Goal: Task Accomplishment & Management: Manage account settings

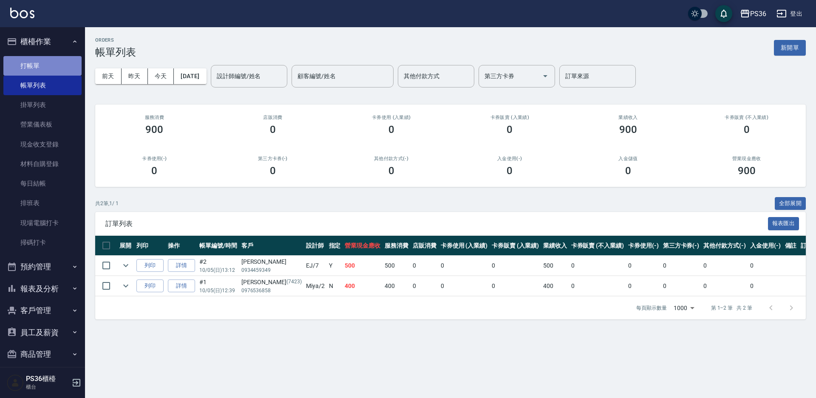
drag, startPoint x: 89, startPoint y: 74, endPoint x: 51, endPoint y: 65, distance: 39.8
click at [51, 65] on link "打帳單" at bounding box center [42, 66] width 78 height 20
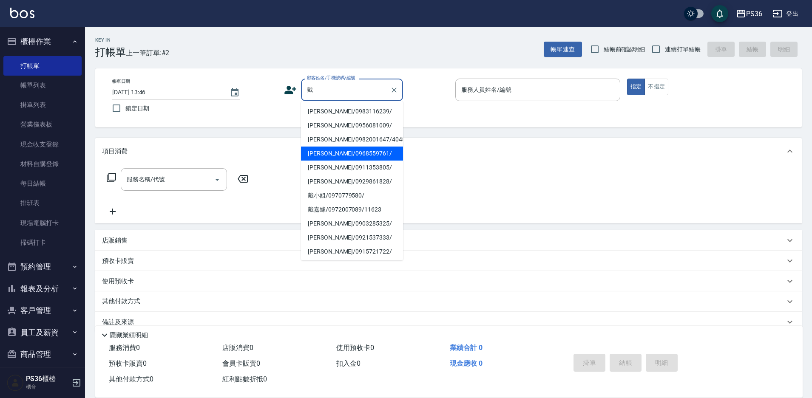
click at [350, 147] on li "[PERSON_NAME]/0968559761/" at bounding box center [352, 154] width 102 height 14
type input "[PERSON_NAME]/0968559761/"
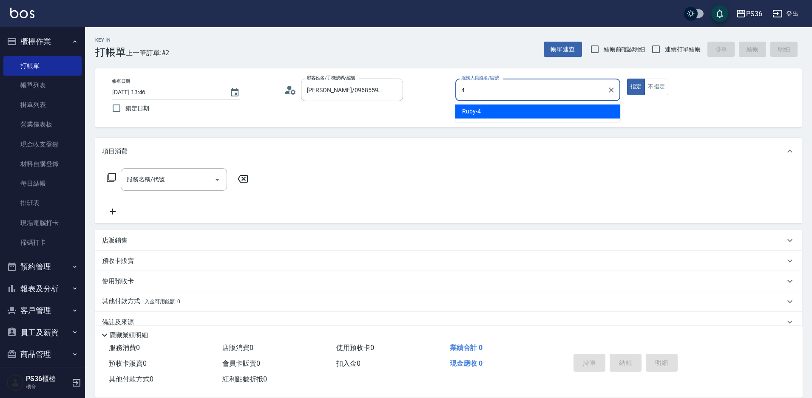
click at [477, 111] on span "Ruby -4" at bounding box center [471, 111] width 19 height 9
type input "Ruby-4"
click at [120, 243] on p "店販銷售" at bounding box center [115, 240] width 26 height 9
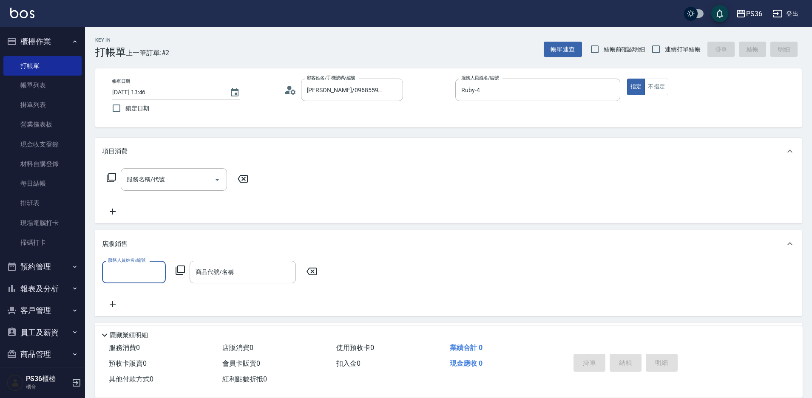
type input "1"
click at [119, 292] on span "酪梨 -21" at bounding box center [119, 293] width 20 height 9
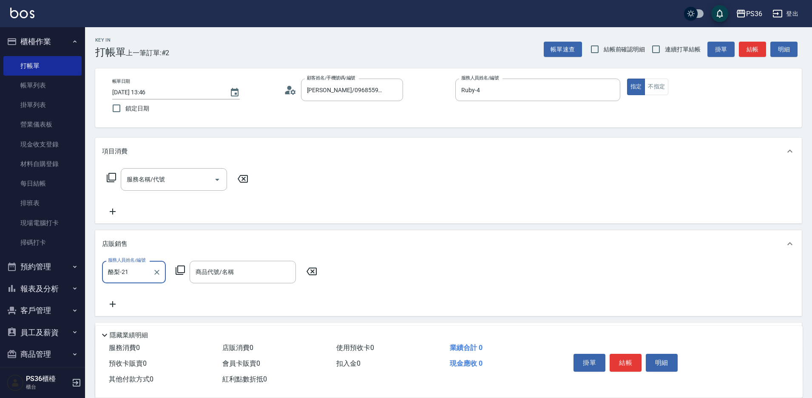
type input "酪梨-21"
click at [210, 272] on div "商品代號/名稱 商品代號/名稱" at bounding box center [243, 272] width 106 height 23
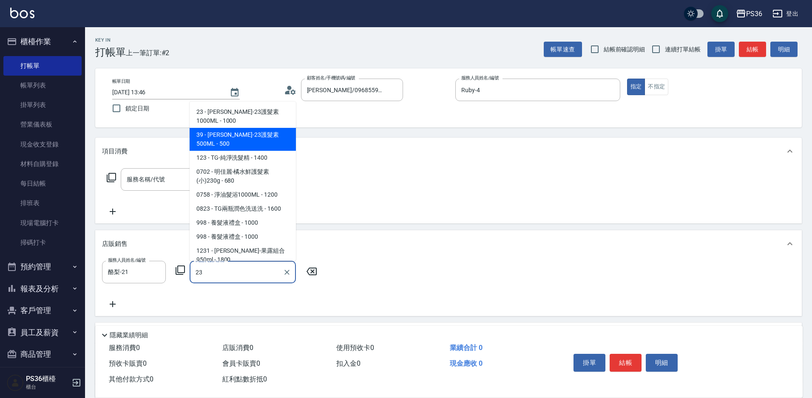
click at [255, 135] on span "39 - [PERSON_NAME]-23護髮素500ML - 500" at bounding box center [243, 139] width 106 height 23
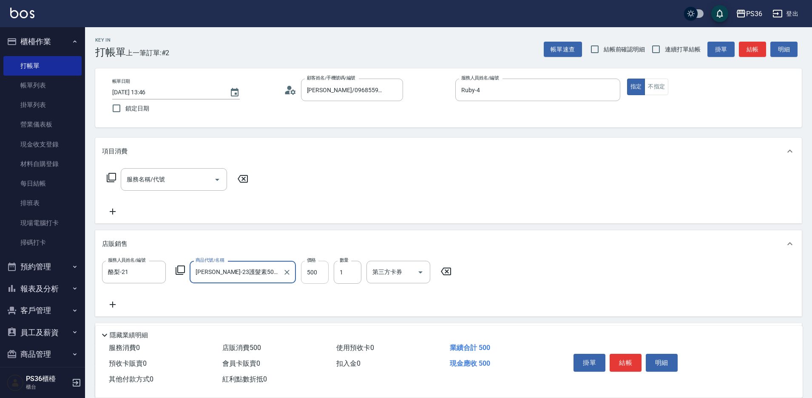
type input "[PERSON_NAME]-23護髮素500ML"
click at [321, 268] on input "500" at bounding box center [315, 272] width 28 height 23
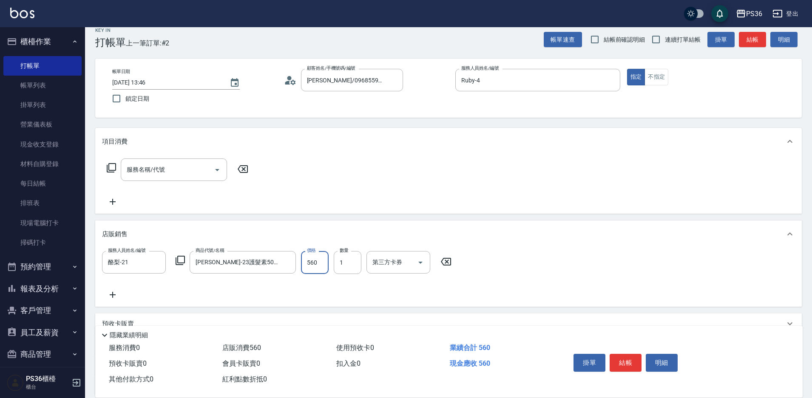
scroll to position [43, 0]
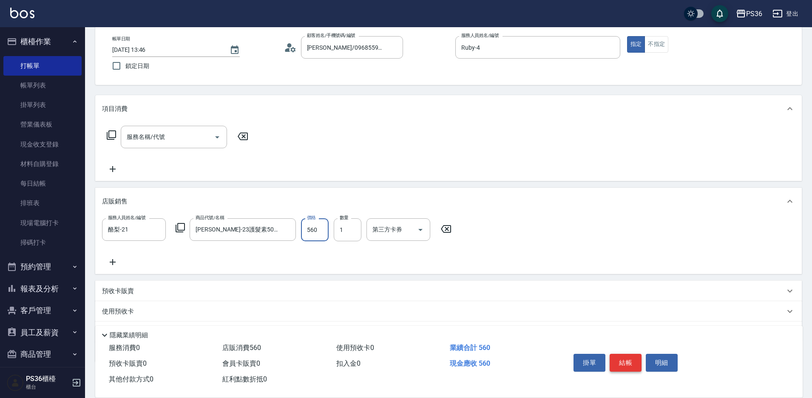
type input "560"
click at [626, 359] on button "結帳" at bounding box center [626, 363] width 32 height 18
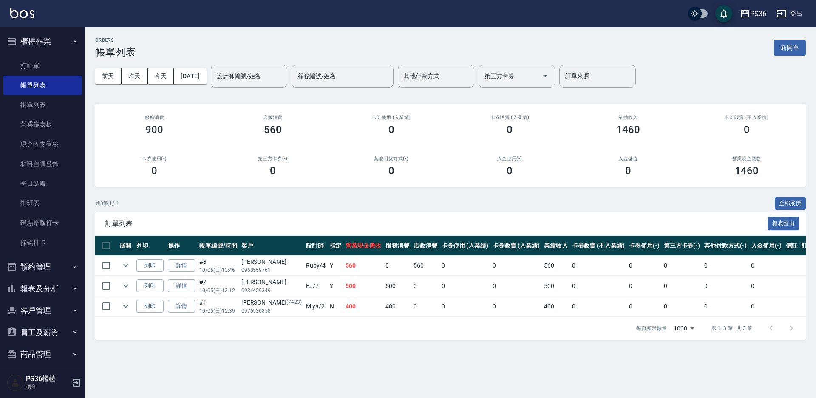
click at [456, 313] on td "0" at bounding box center [465, 307] width 51 height 20
click at [73, 67] on link "打帳單" at bounding box center [42, 66] width 78 height 20
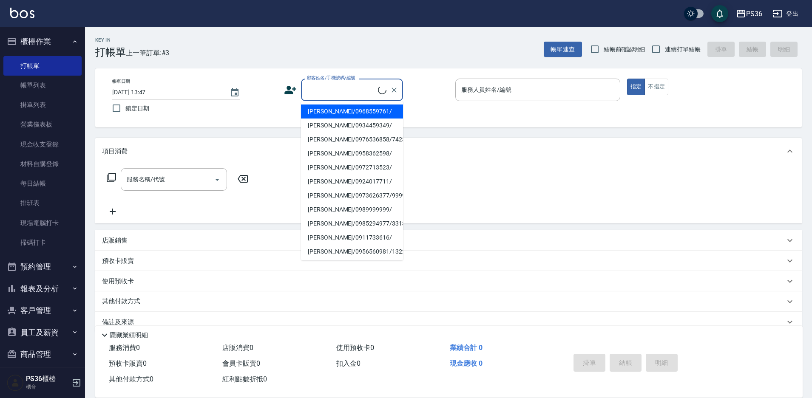
click at [334, 91] on input "顧客姓名/手機號碼/編號" at bounding box center [341, 89] width 73 height 15
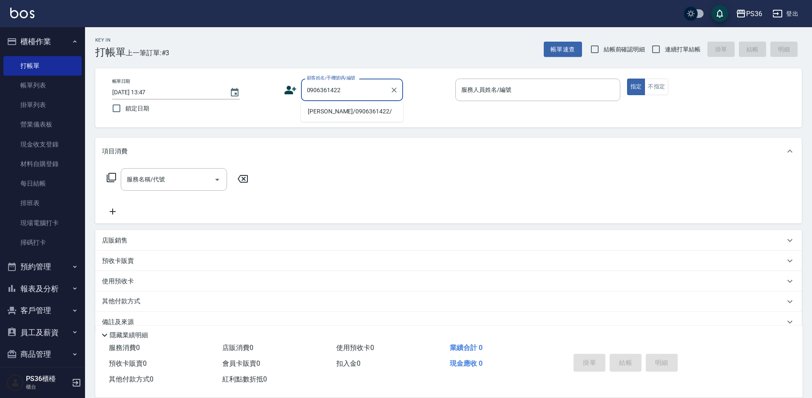
click at [331, 108] on li "[PERSON_NAME]/0906361422/" at bounding box center [352, 112] width 102 height 14
type input "[PERSON_NAME]/0906361422/"
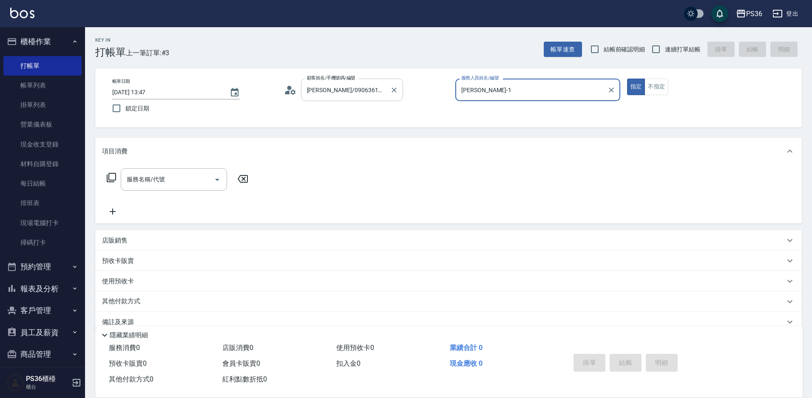
type input "[PERSON_NAME]-1"
click at [289, 91] on icon at bounding box center [290, 90] width 13 height 13
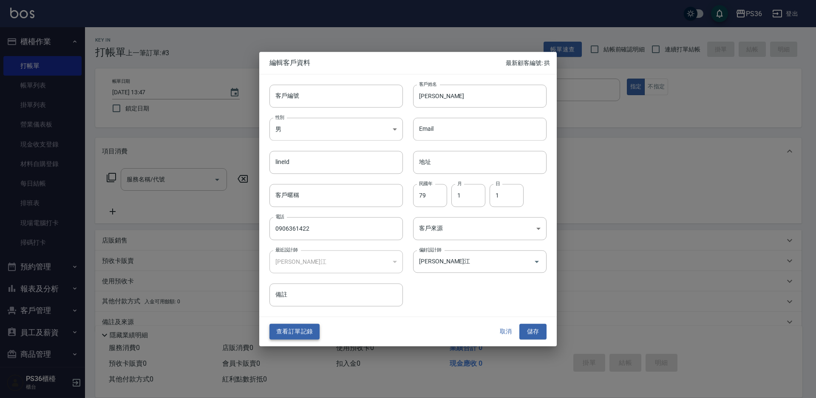
click at [300, 329] on button "查看訂單記錄" at bounding box center [294, 332] width 50 height 16
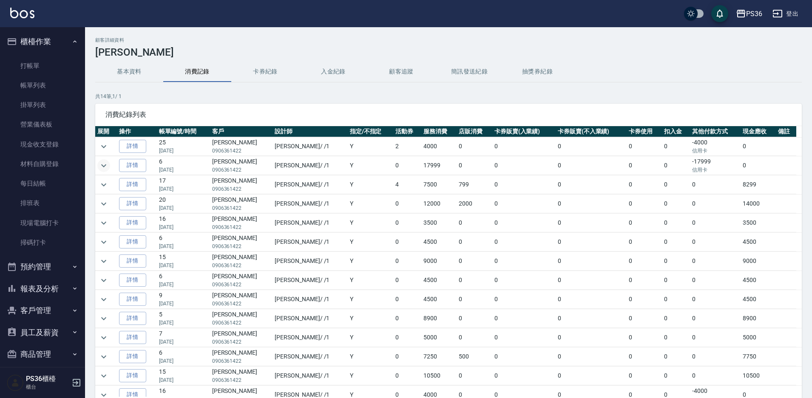
click at [100, 167] on icon "expand row" at bounding box center [104, 166] width 10 height 10
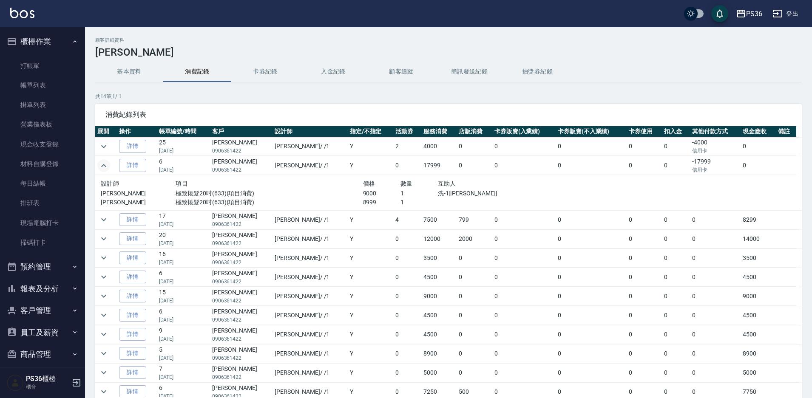
click at [100, 167] on icon "expand row" at bounding box center [104, 166] width 10 height 10
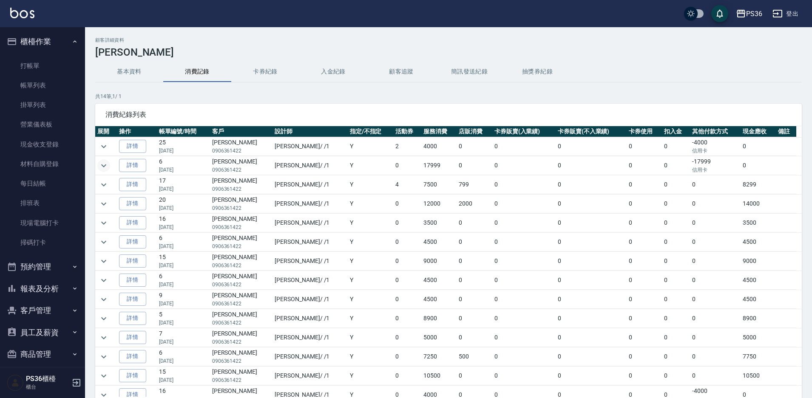
click at [111, 202] on td at bounding box center [106, 204] width 22 height 19
click at [105, 204] on icon "expand row" at bounding box center [103, 203] width 5 height 3
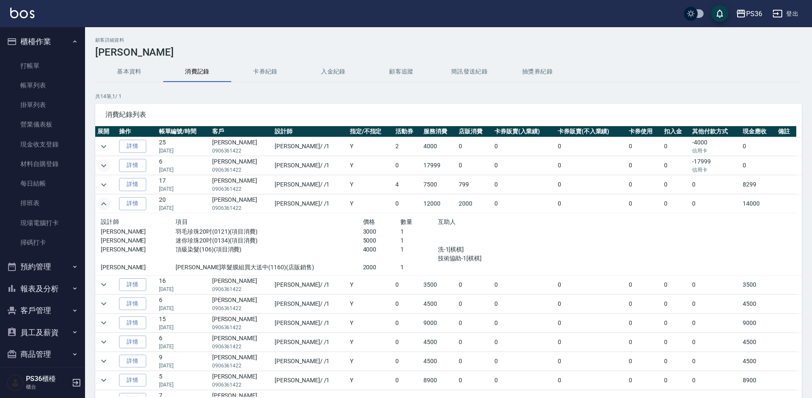
click at [105, 204] on icon "expand row" at bounding box center [103, 203] width 5 height 3
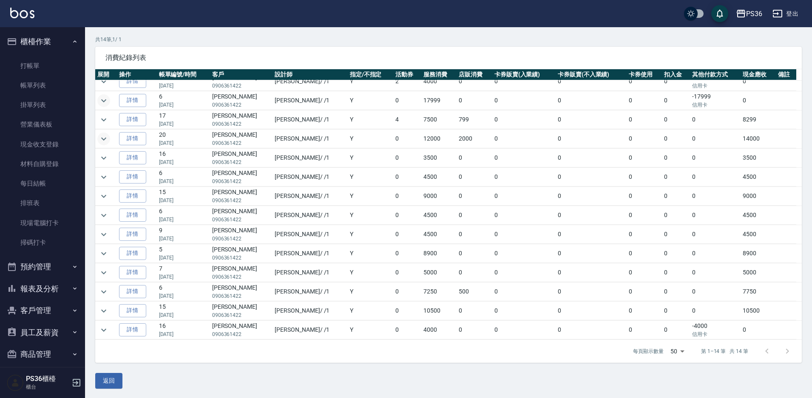
scroll to position [58, 0]
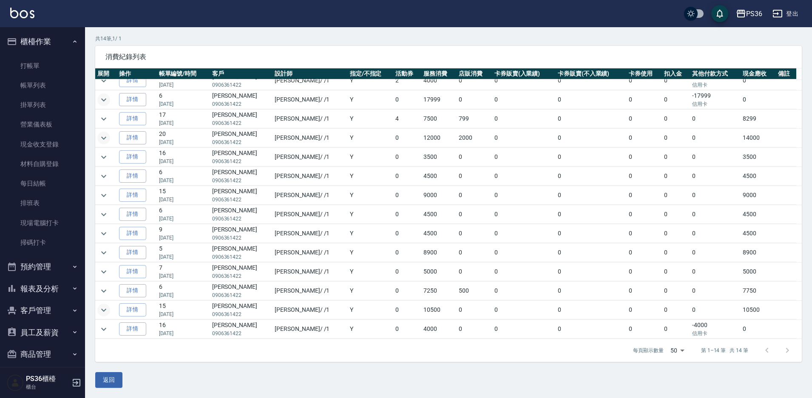
click at [107, 309] on icon "expand row" at bounding box center [104, 310] width 10 height 10
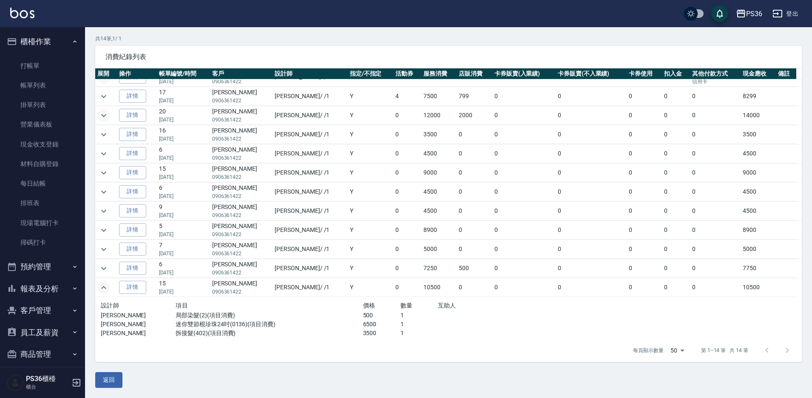
scroll to position [52, 0]
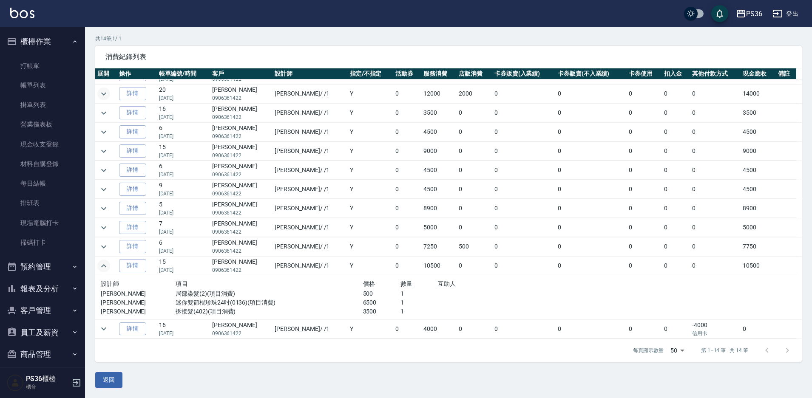
click at [143, 194] on td "詳情" at bounding box center [137, 189] width 40 height 19
